Goal: Task Accomplishment & Management: Use online tool/utility

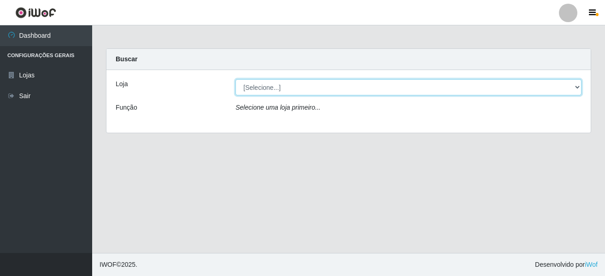
click at [263, 92] on select "[Selecione...] [GEOGRAPHIC_DATA] [GEOGRAPHIC_DATA]" at bounding box center [408, 87] width 346 height 16
select select "64"
click at [235, 79] on select "[Selecione...] [GEOGRAPHIC_DATA] [GEOGRAPHIC_DATA]" at bounding box center [408, 87] width 346 height 16
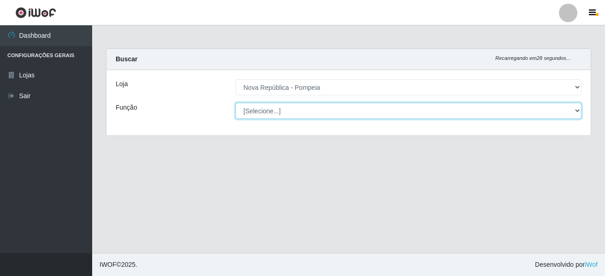
click at [275, 109] on select "[Selecione...] Balconista Operador de Caixa Recepcionista Repositor" at bounding box center [408, 111] width 346 height 16
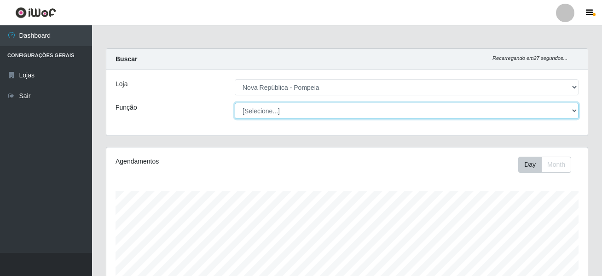
select select "22"
click at [235, 103] on select "[Selecione...] Balconista Operador de Caixa Recepcionista Repositor" at bounding box center [407, 111] width 344 height 16
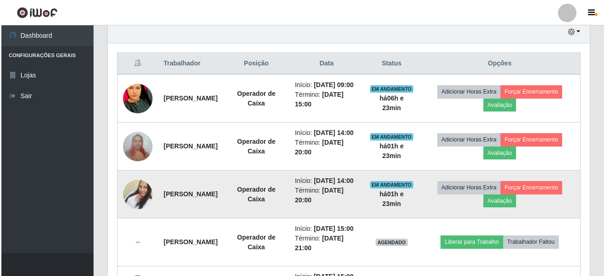
scroll to position [322, 0]
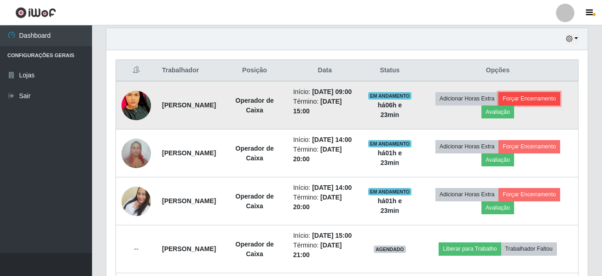
click at [534, 105] on button "Forçar Encerramento" at bounding box center [530, 98] width 62 height 13
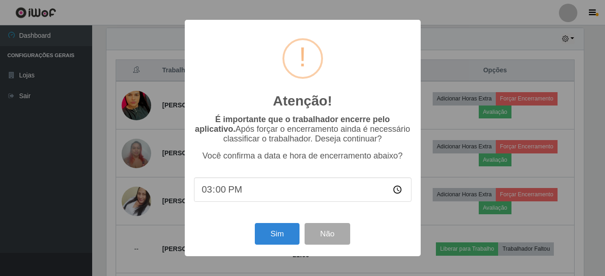
click at [546, 102] on div "Atenção! × É importante que o trabalhador encerre pelo aplicativo. Após forçar …" at bounding box center [302, 138] width 605 height 276
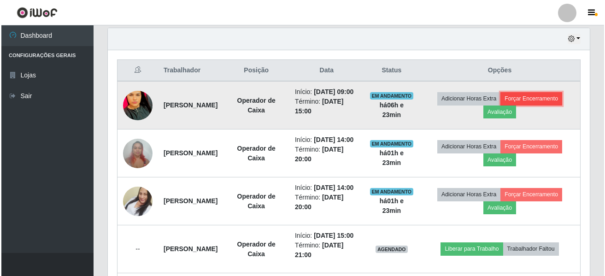
scroll to position [191, 482]
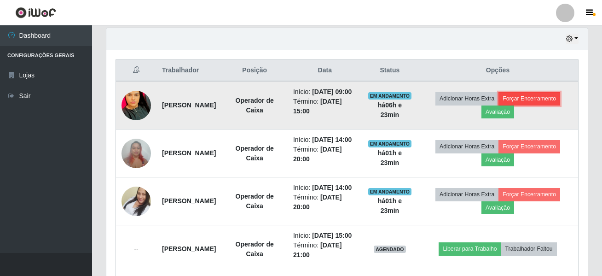
click at [545, 100] on button "Forçar Encerramento" at bounding box center [530, 98] width 62 height 13
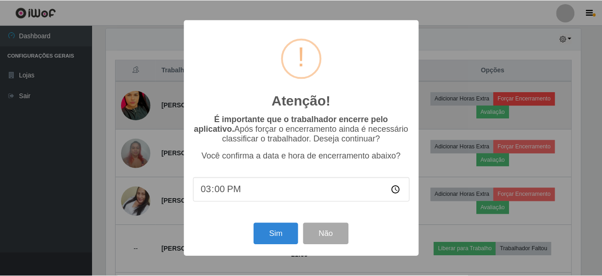
scroll to position [191, 477]
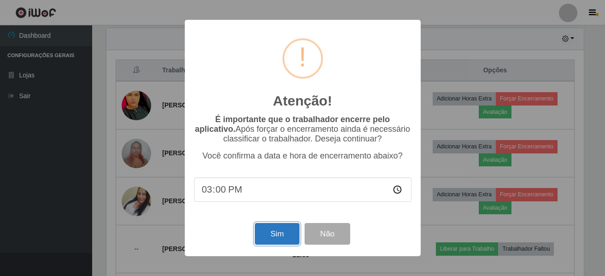
click at [275, 238] on button "Sim" at bounding box center [277, 234] width 45 height 22
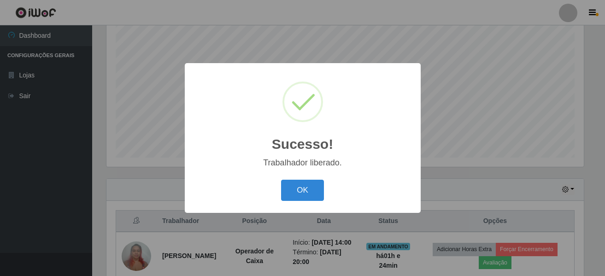
click at [281, 180] on button "OK" at bounding box center [302, 191] width 43 height 22
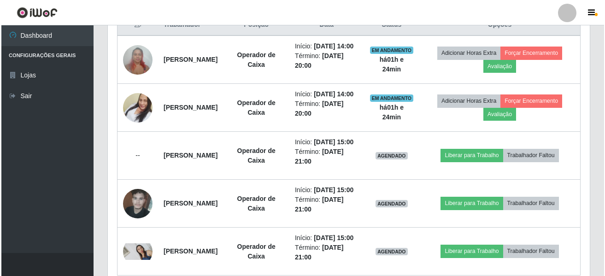
scroll to position [460, 0]
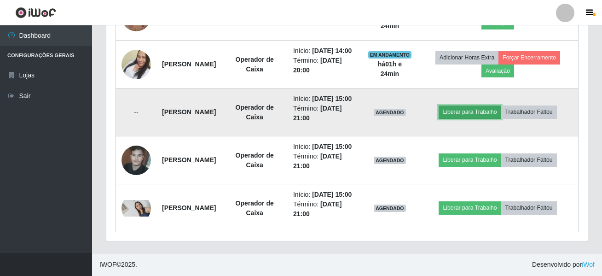
click at [494, 105] on button "Liberar para Trabalho" at bounding box center [470, 111] width 62 height 13
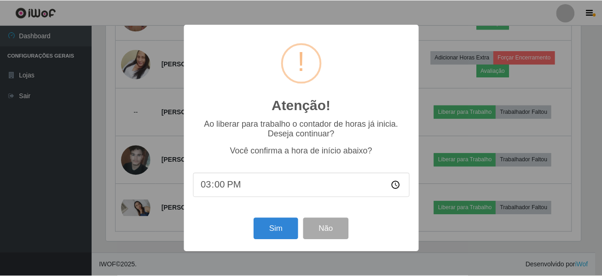
scroll to position [191, 477]
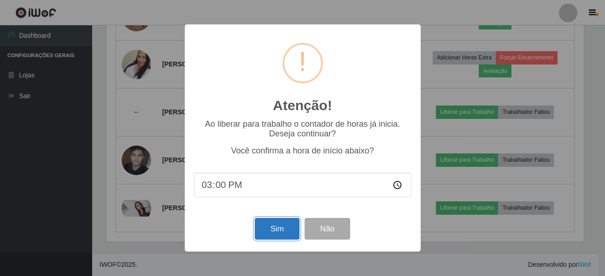
click at [283, 233] on button "Sim" at bounding box center [277, 229] width 45 height 22
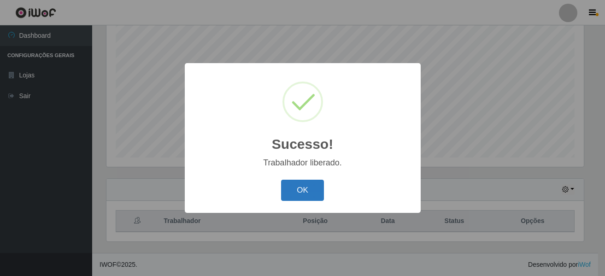
click at [304, 186] on button "OK" at bounding box center [302, 191] width 43 height 22
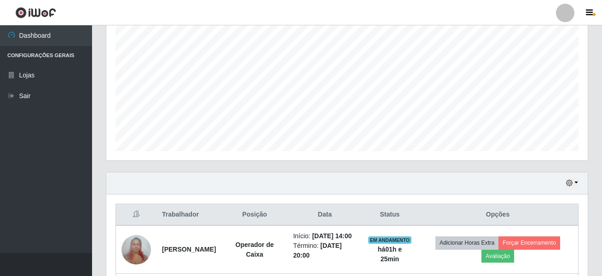
scroll to position [356, 0]
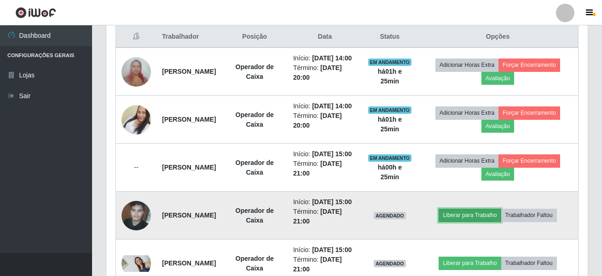
click at [468, 209] on button "Liberar para Trabalho" at bounding box center [470, 215] width 62 height 13
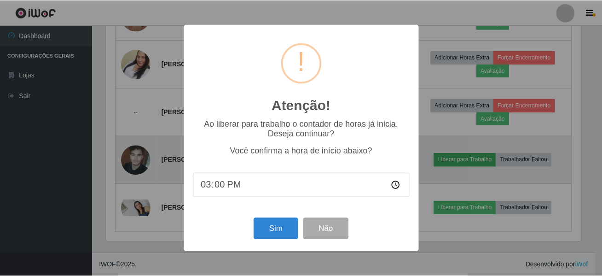
scroll to position [191, 477]
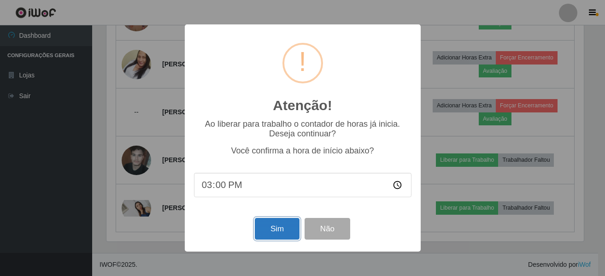
click at [284, 230] on button "Sim" at bounding box center [277, 229] width 45 height 22
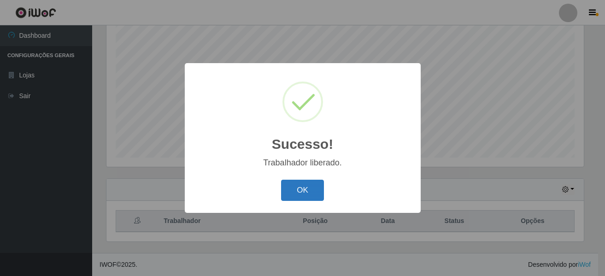
click at [304, 187] on button "OK" at bounding box center [302, 191] width 43 height 22
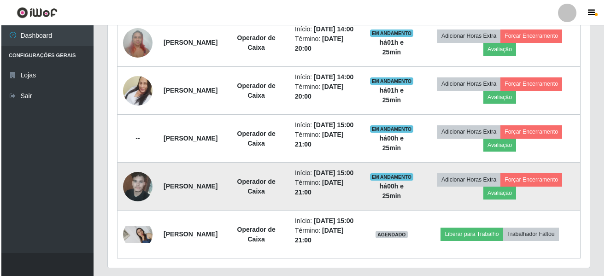
scroll to position [460, 0]
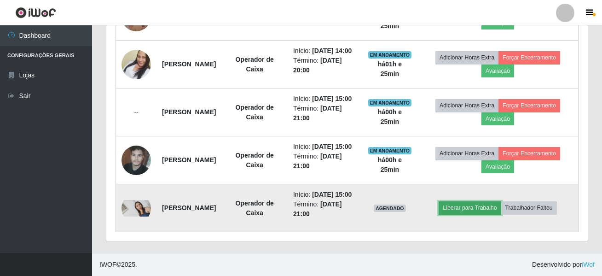
click at [474, 201] on button "Liberar para Trabalho" at bounding box center [470, 207] width 62 height 13
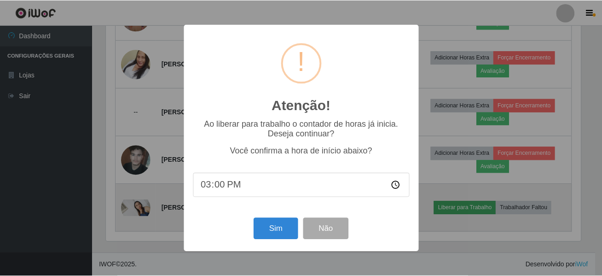
scroll to position [191, 477]
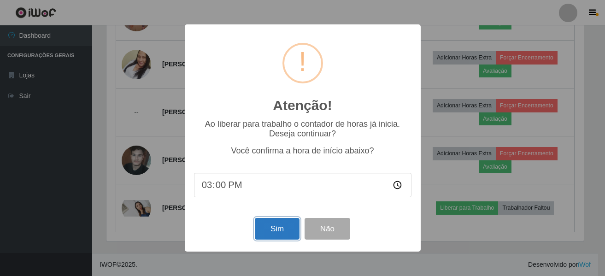
click at [276, 231] on button "Sim" at bounding box center [277, 229] width 45 height 22
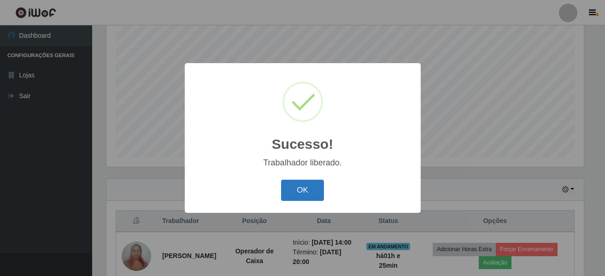
click at [308, 198] on button "OK" at bounding box center [302, 191] width 43 height 22
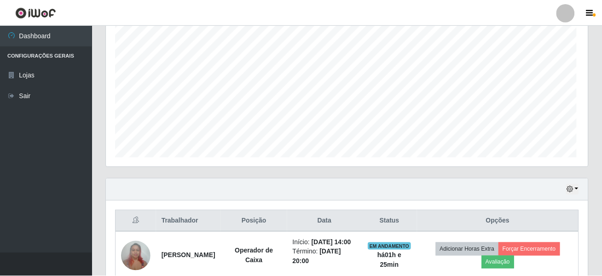
scroll to position [0, 0]
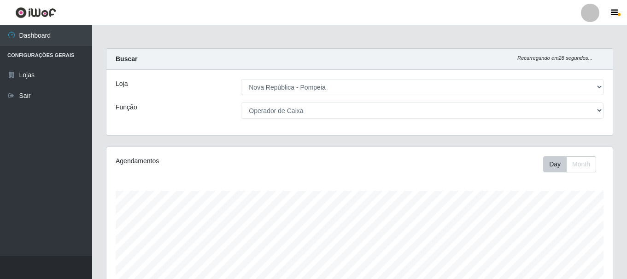
select select "64"
select select "22"
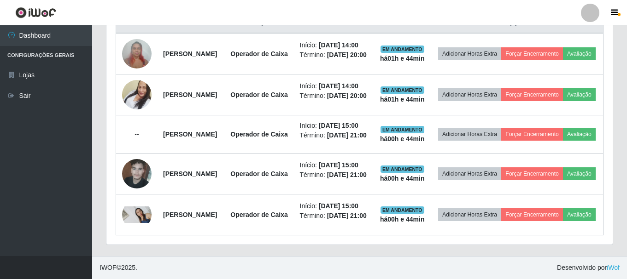
scroll to position [191, 506]
